Goal: Information Seeking & Learning: Find specific fact

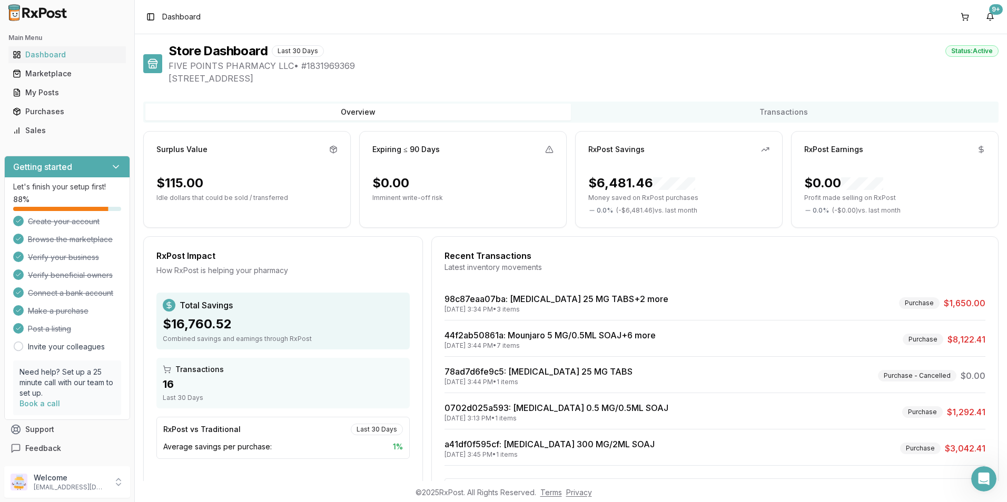
drag, startPoint x: 226, startPoint y: 13, endPoint x: 209, endPoint y: 18, distance: 17.5
click at [226, 13] on div "Toggle Sidebar Dashboard 9+" at bounding box center [571, 17] width 872 height 34
click at [166, 17] on span "Dashboard" at bounding box center [181, 17] width 38 height 11
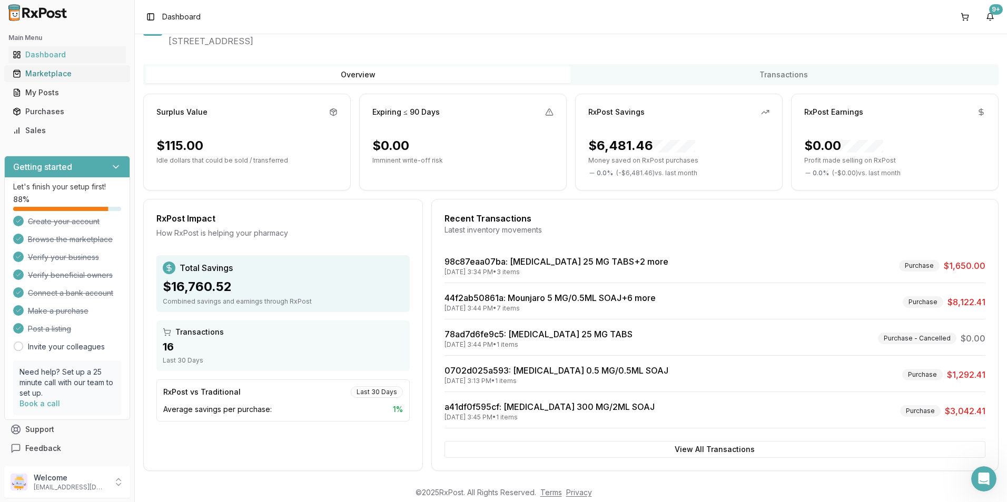
scroll to position [44, 0]
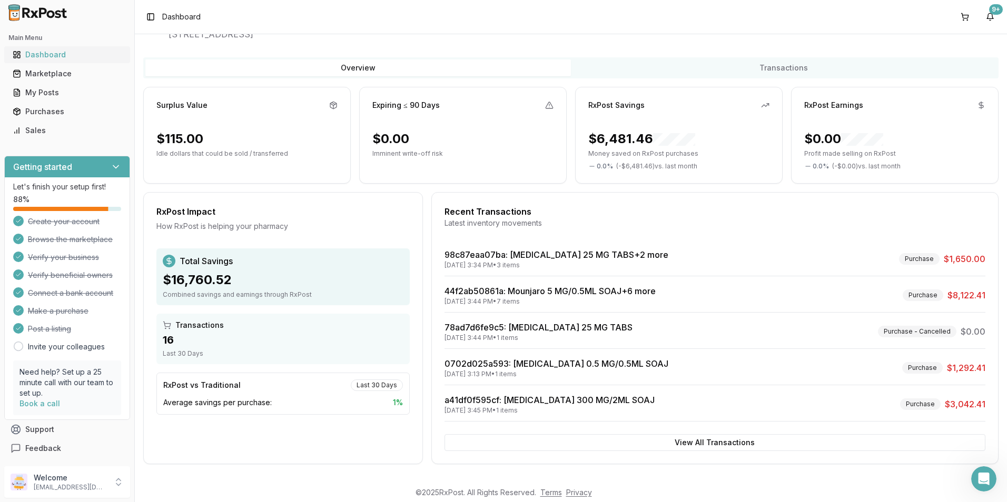
click at [34, 56] on div "Dashboard" at bounding box center [67, 54] width 109 height 11
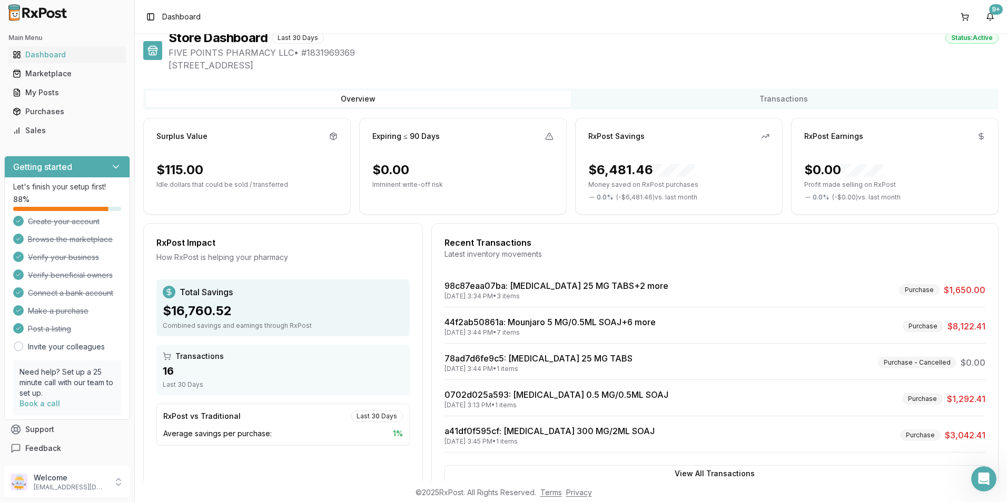
scroll to position [0, 0]
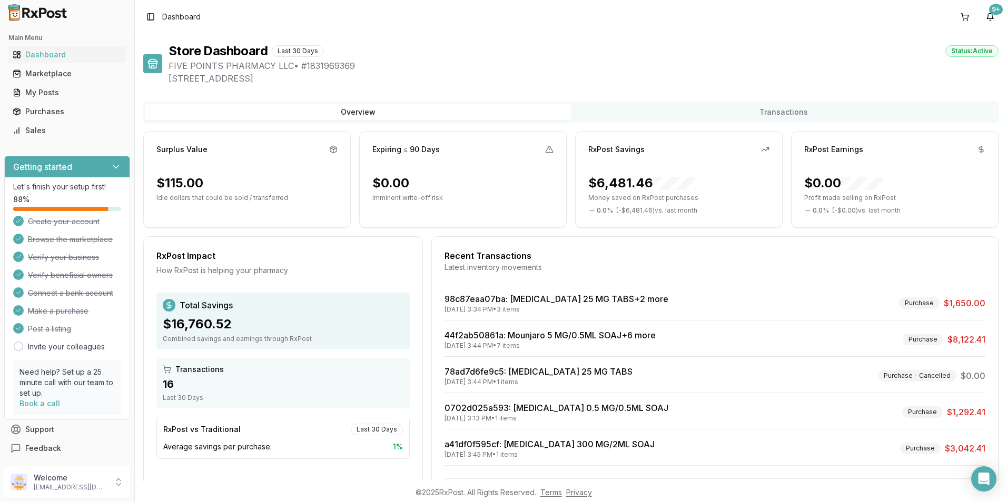
click at [166, 115] on button "Overview" at bounding box center [357, 112] width 425 height 17
click at [183, 106] on button "Overview" at bounding box center [357, 112] width 425 height 17
click at [162, 113] on button "Overview" at bounding box center [357, 112] width 425 height 17
click at [379, 108] on button "Overview" at bounding box center [357, 112] width 425 height 17
click at [35, 52] on div "Dashboard" at bounding box center [67, 54] width 109 height 11
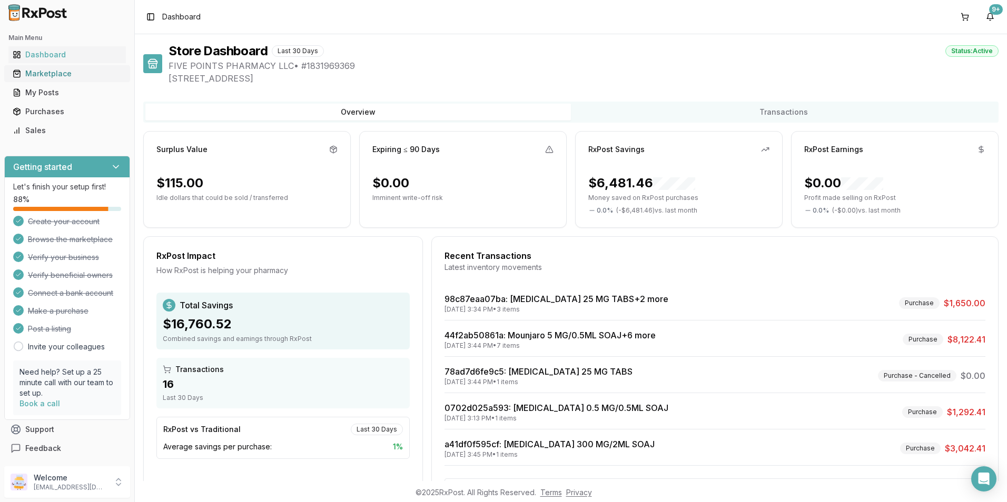
click at [42, 74] on div "Marketplace" at bounding box center [67, 73] width 109 height 11
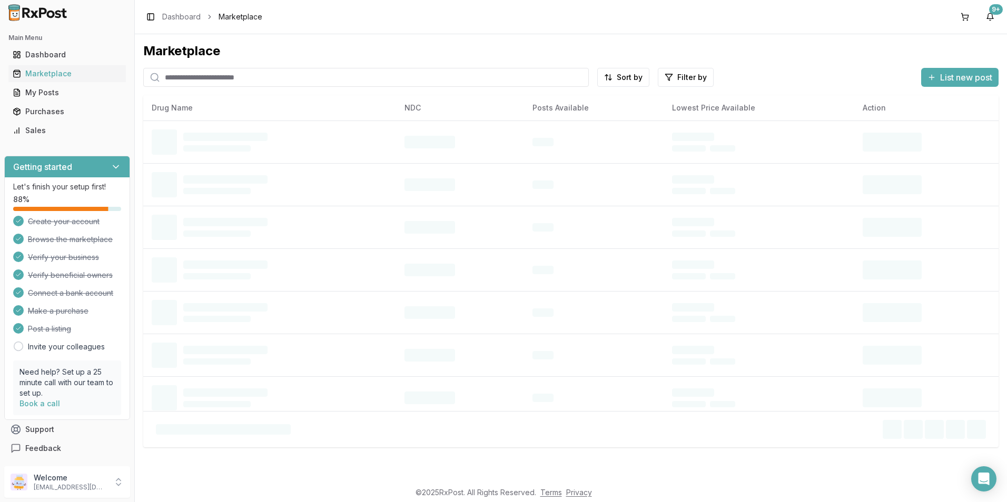
click at [180, 81] on input "search" at bounding box center [365, 77] width 445 height 19
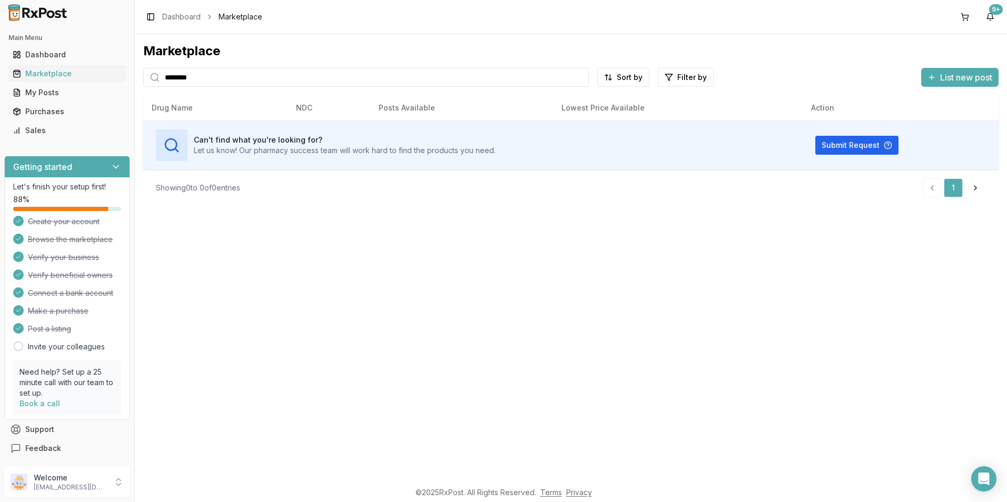
drag, startPoint x: 237, startPoint y: 78, endPoint x: -2, endPoint y: 47, distance: 241.0
click at [0, 47] on html "Main Menu Dashboard Marketplace My Posts Purchases Sales Getting started Let's …" at bounding box center [503, 251] width 1007 height 502
type input "*******"
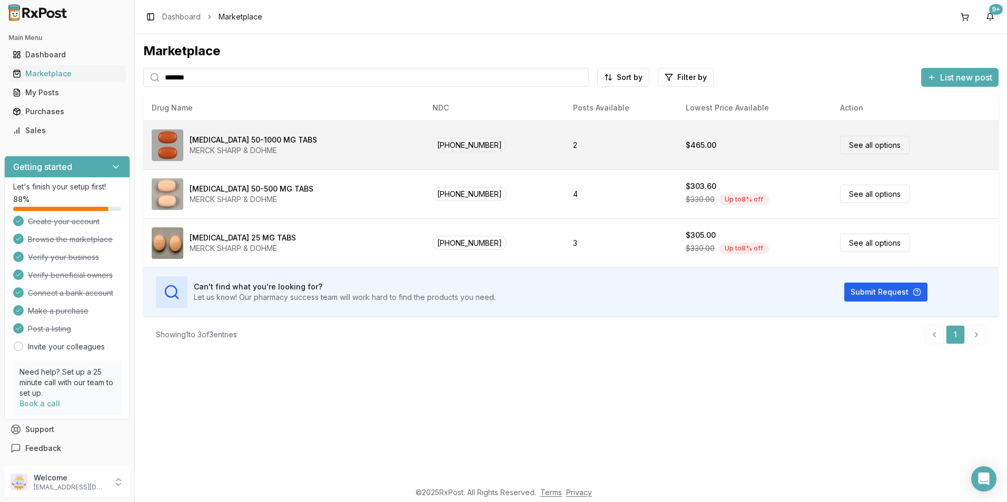
click at [215, 150] on div "MERCK SHARP & DOHME" at bounding box center [253, 150] width 127 height 11
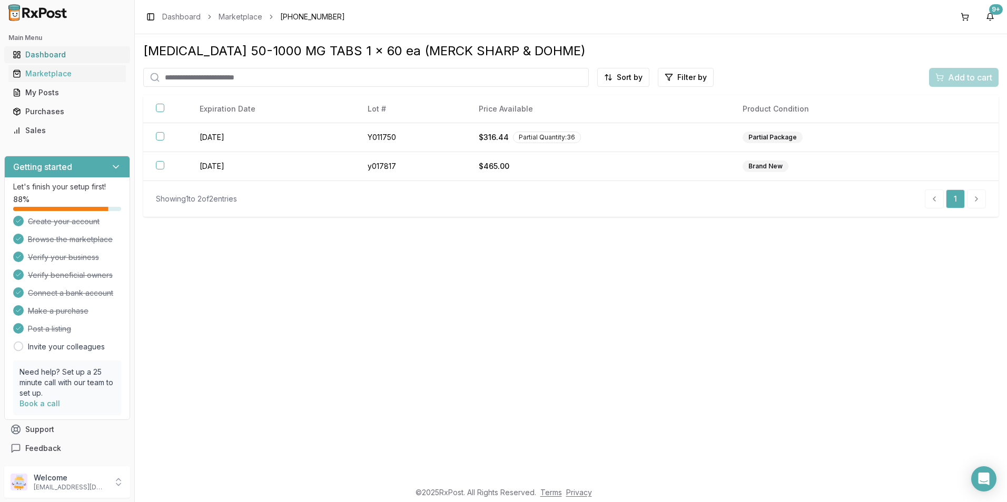
click at [40, 57] on div "Dashboard" at bounding box center [67, 54] width 109 height 11
